Goal: Information Seeking & Learning: Learn about a topic

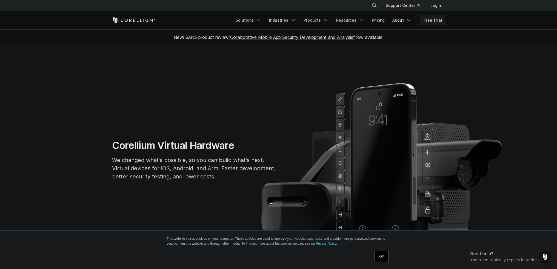
click at [400, 21] on link "About" at bounding box center [402, 20] width 26 height 10
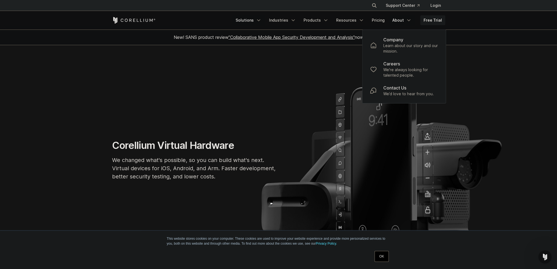
click at [252, 20] on link "Solutions" at bounding box center [248, 20] width 32 height 10
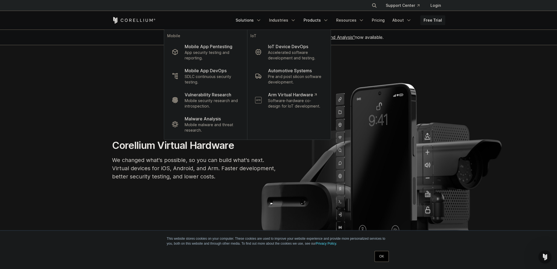
click at [321, 18] on link "Products" at bounding box center [316, 20] width 32 height 10
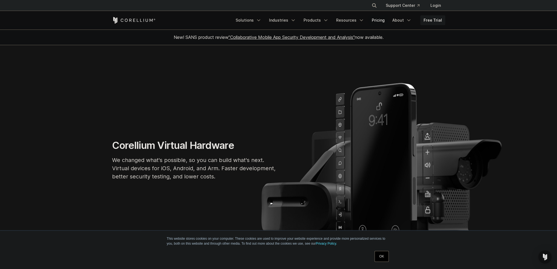
click at [374, 19] on link "Pricing" at bounding box center [378, 20] width 19 height 10
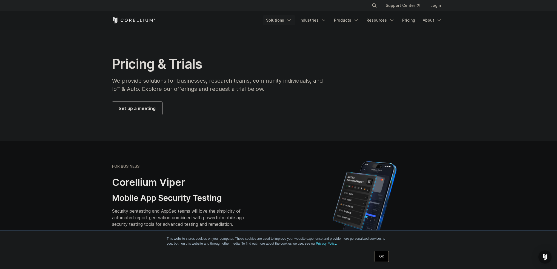
click at [292, 18] on icon "Navigation Menu" at bounding box center [288, 20] width 5 height 5
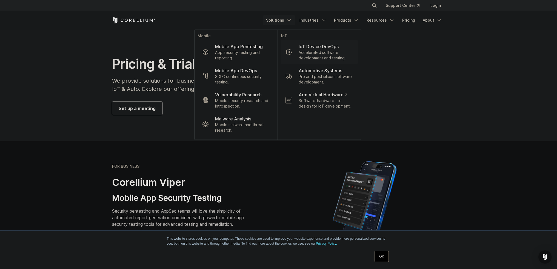
click at [336, 59] on p "Accelerated software development and testing." at bounding box center [325, 55] width 55 height 11
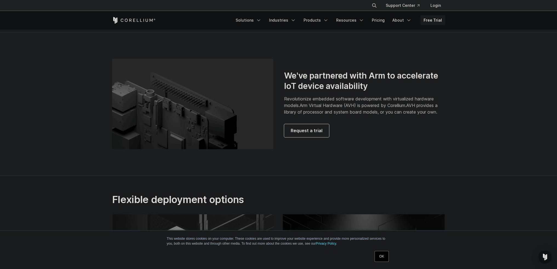
scroll to position [1206, 0]
